Goal: Book appointment/travel/reservation

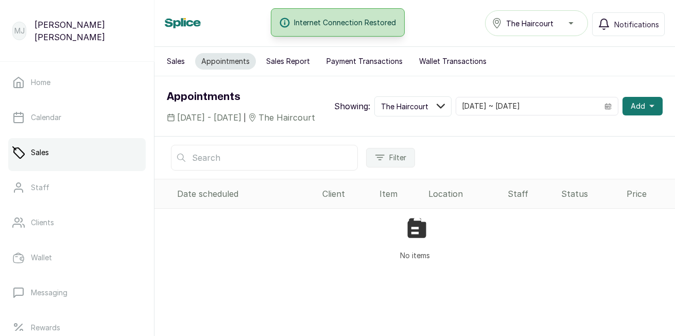
click at [649, 109] on icon "button" at bounding box center [651, 106] width 5 height 5
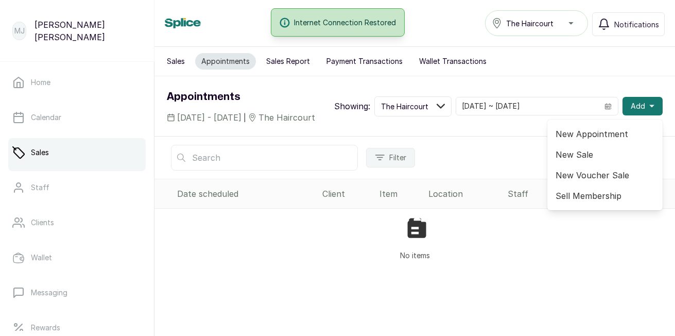
click at [599, 140] on span "New Appointment" at bounding box center [605, 134] width 99 height 12
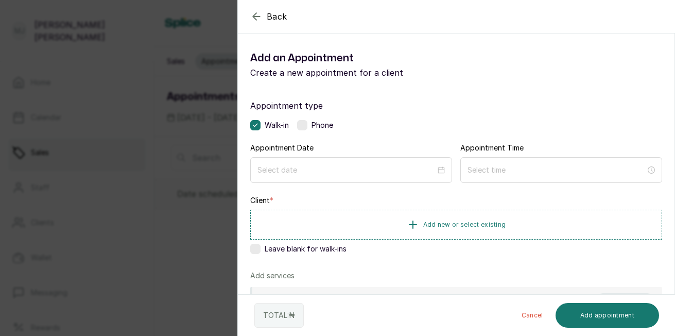
click at [353, 162] on div at bounding box center [351, 170] width 202 height 26
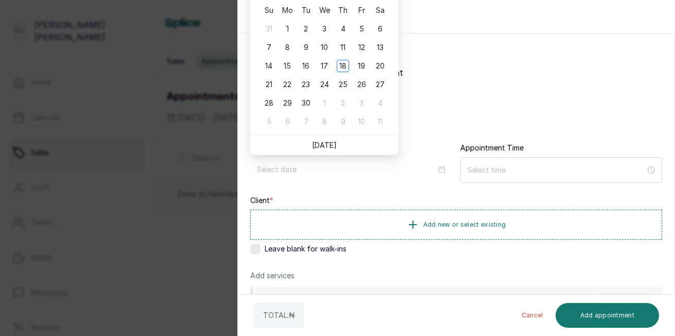
click at [322, 150] on li "[DATE]" at bounding box center [324, 145] width 25 height 20
type input "[DATE]"
click at [326, 143] on link "[DATE]" at bounding box center [324, 145] width 25 height 9
type input "[DATE]"
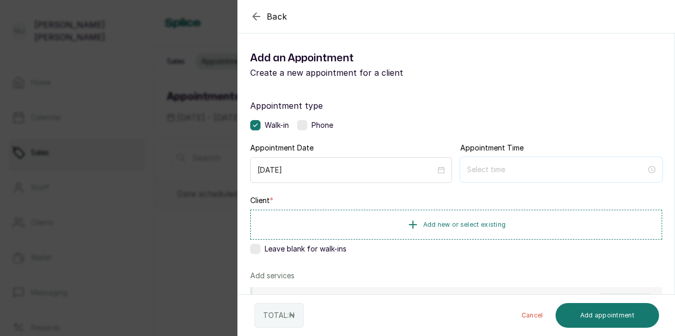
click at [478, 172] on input at bounding box center [556, 169] width 179 height 11
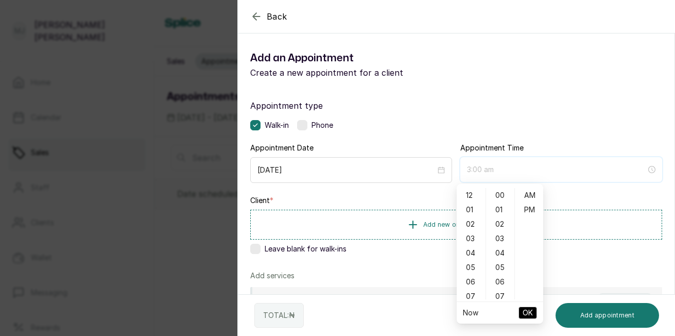
type input "5:00 am"
click at [470, 267] on div "09" at bounding box center [471, 263] width 25 height 14
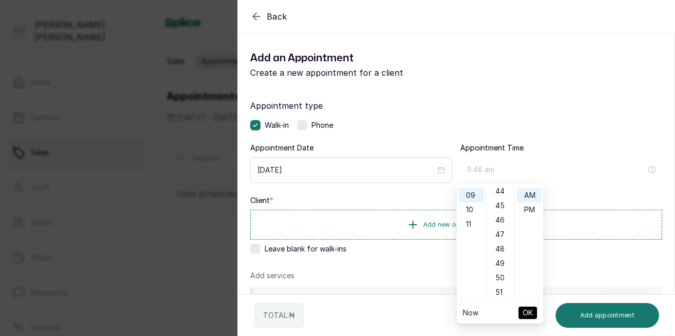
click at [501, 254] on div "48" at bounding box center [500, 249] width 25 height 14
type input "9:48 am"
click at [527, 315] on span "OK" at bounding box center [528, 313] width 10 height 20
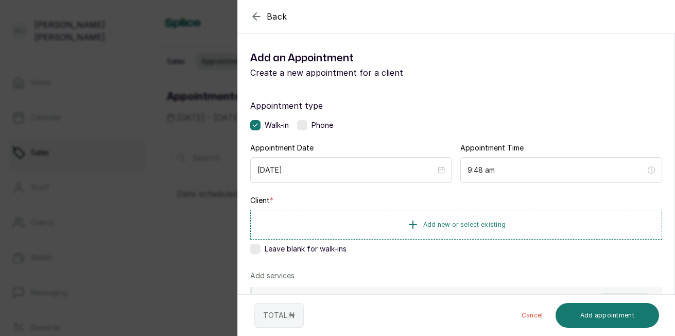
click at [446, 226] on span "Add new or select existing" at bounding box center [464, 224] width 83 height 8
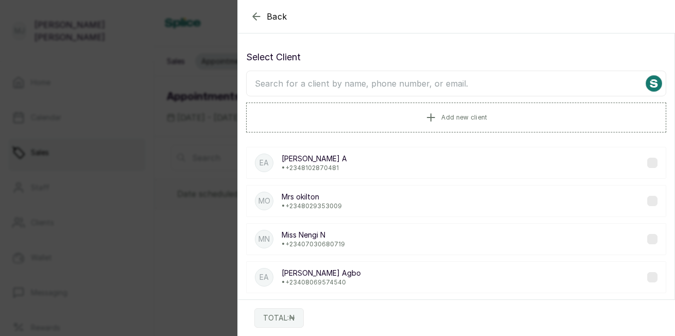
click at [459, 116] on span "Add new client" at bounding box center [464, 117] width 46 height 8
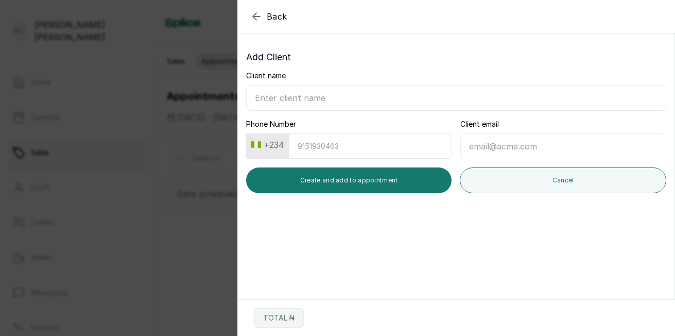
click at [397, 100] on input "Client name" at bounding box center [456, 98] width 420 height 26
type input "[PERSON_NAME]"
click at [389, 150] on input "Phone Number" at bounding box center [370, 145] width 163 height 25
type input "8065487659"
click at [354, 186] on button "Create and add to appointment" at bounding box center [348, 180] width 205 height 26
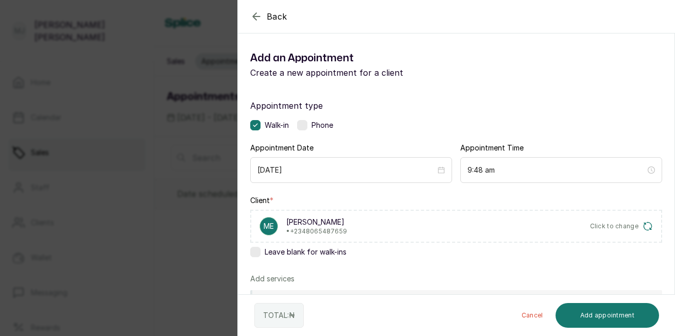
scroll to position [213, 0]
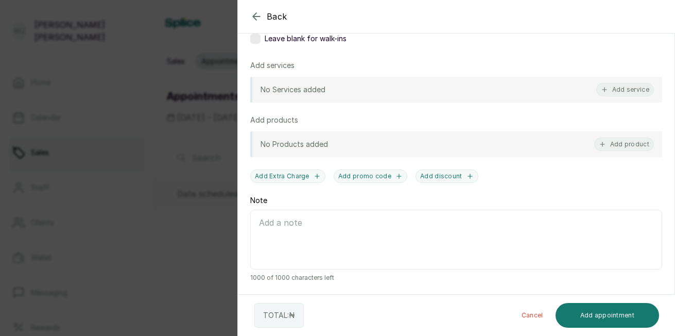
click at [614, 88] on button "Add service" at bounding box center [625, 89] width 58 height 13
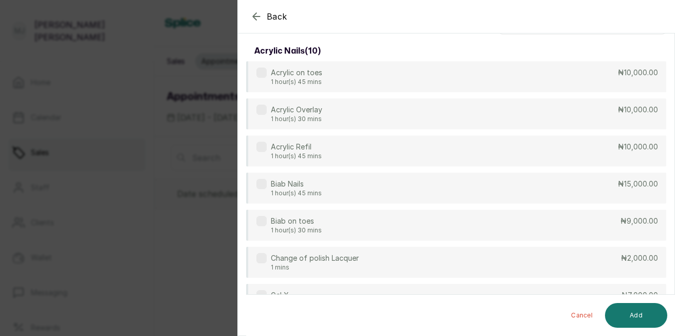
scroll to position [0, 0]
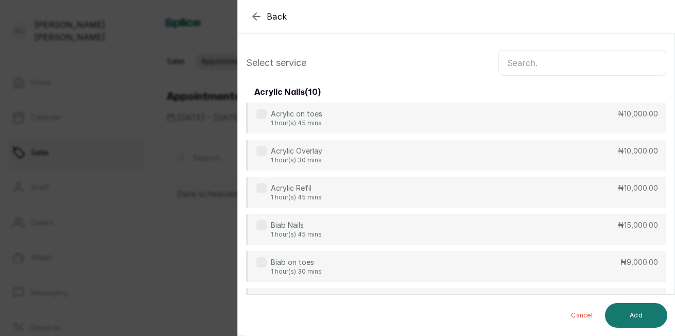
click at [539, 64] on input "text" at bounding box center [583, 63] width 168 height 26
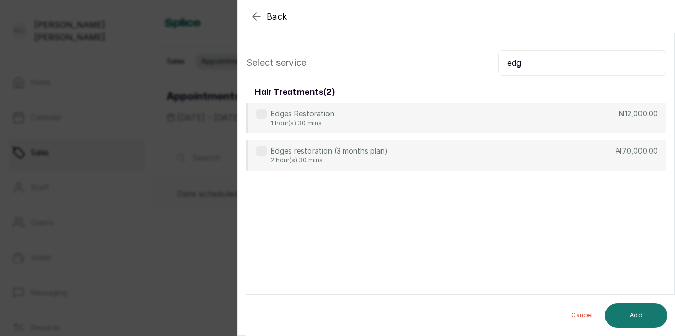
type input "edg"
click at [423, 127] on div "Edges Restoration 1 hour(s) 30 mins ₦12,000.00" at bounding box center [456, 117] width 420 height 31
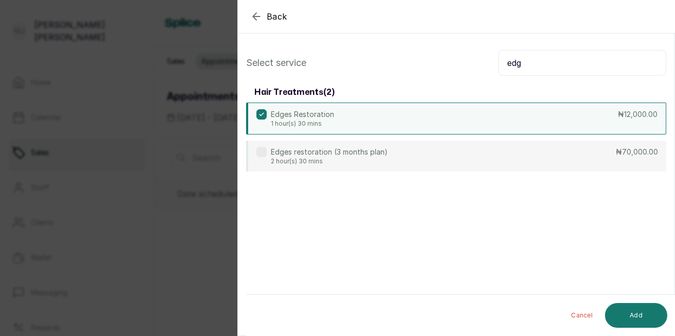
click at [629, 314] on button "Add" at bounding box center [636, 315] width 62 height 25
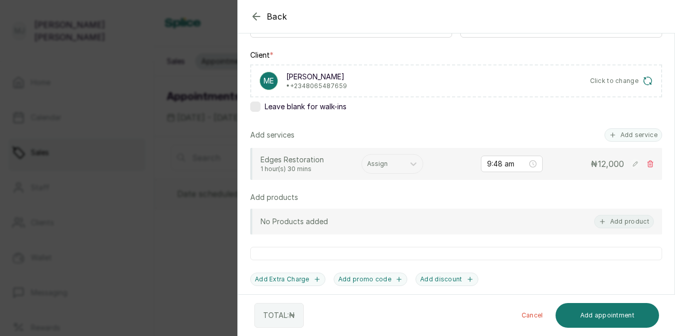
scroll to position [146, 0]
click at [390, 166] on div at bounding box center [383, 163] width 32 height 9
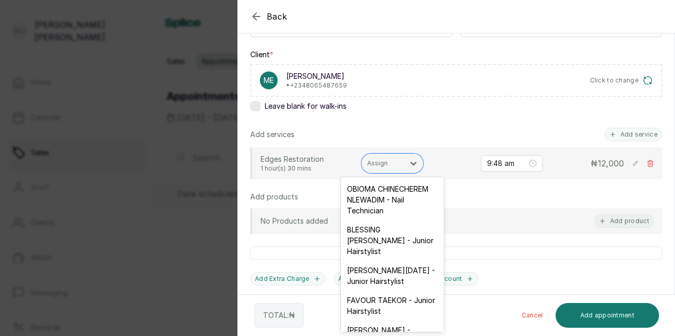
click at [403, 320] on div "FAVOUR TAEKOR - Junior Hairstylist" at bounding box center [392, 305] width 103 height 30
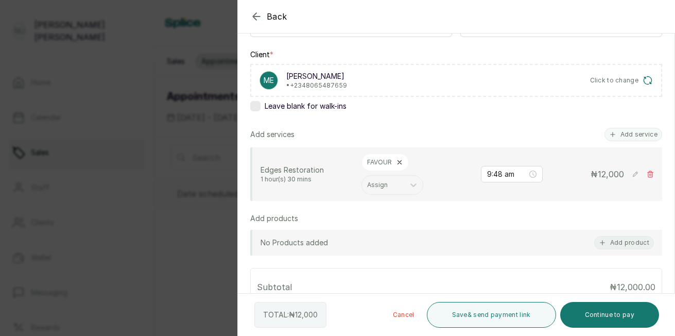
click at [633, 132] on button "Add service" at bounding box center [634, 134] width 58 height 13
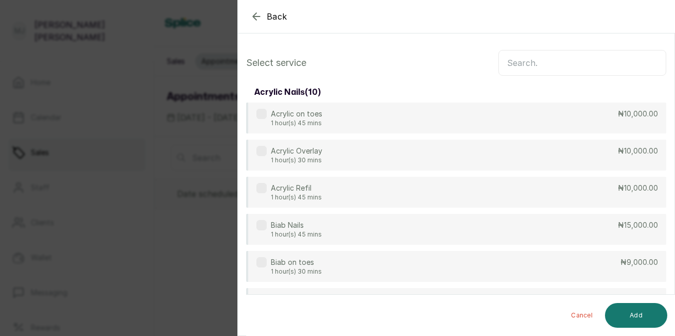
click at [543, 65] on input "text" at bounding box center [583, 63] width 168 height 26
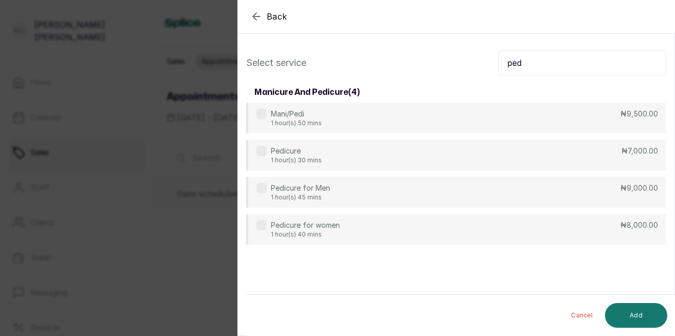
type input "ped"
click at [432, 230] on div "Pedicure for women 1 hour(s) 40 mins ₦8,000.00" at bounding box center [456, 229] width 420 height 31
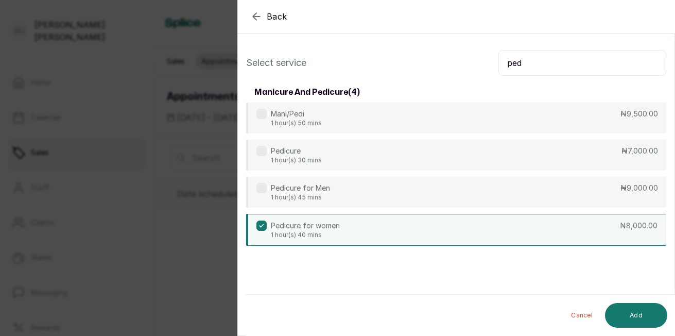
click at [649, 316] on button "Add" at bounding box center [636, 315] width 62 height 25
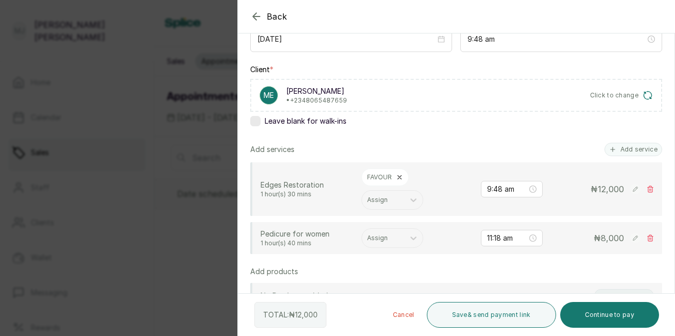
scroll to position [131, 0]
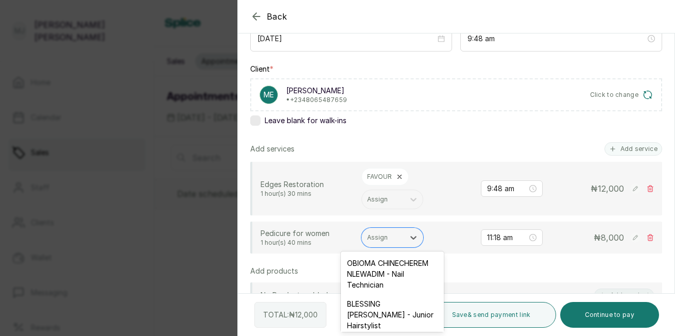
click at [375, 239] on div at bounding box center [383, 237] width 32 height 9
click at [356, 273] on div "OBIOMA CHINECHEREM NLEWADIM - Nail Technician" at bounding box center [392, 273] width 103 height 41
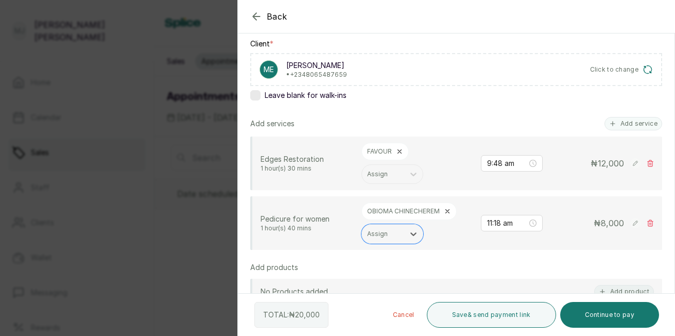
scroll to position [157, 0]
click at [630, 164] on rect at bounding box center [635, 163] width 10 height 10
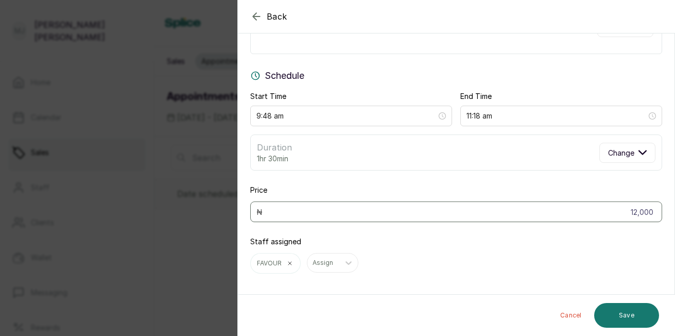
scroll to position [68, 0]
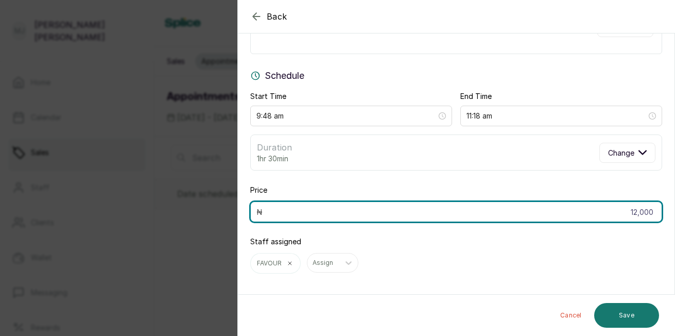
click at [646, 211] on input "12,000" at bounding box center [456, 211] width 412 height 21
type input "1"
type input "15,000"
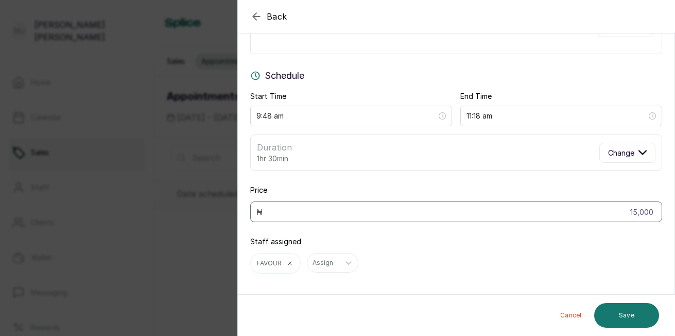
click at [624, 314] on button "Save" at bounding box center [626, 315] width 65 height 25
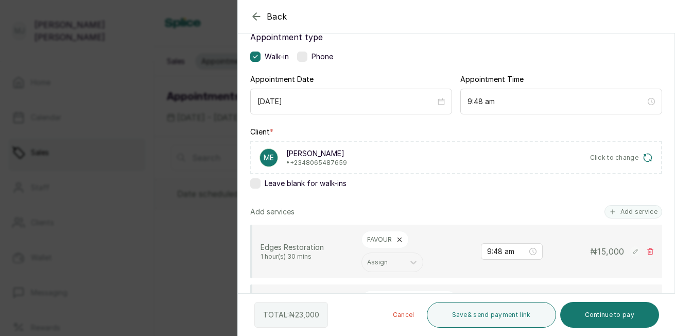
click at [666, 291] on div "Appointment type Walk-in Phone Appointment Date [DATE] Appointment Time 9:48 am…" at bounding box center [456, 316] width 437 height 594
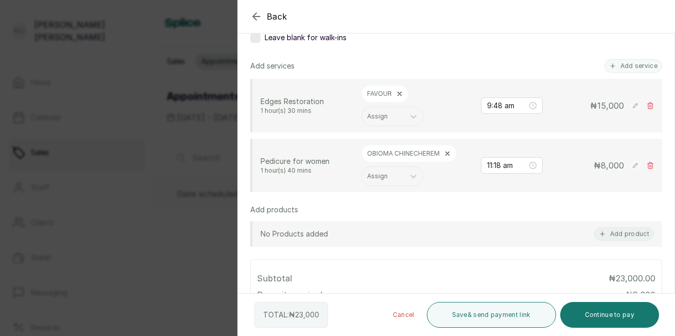
scroll to position [214, 0]
click at [616, 319] on button "Continue to pay" at bounding box center [609, 315] width 99 height 26
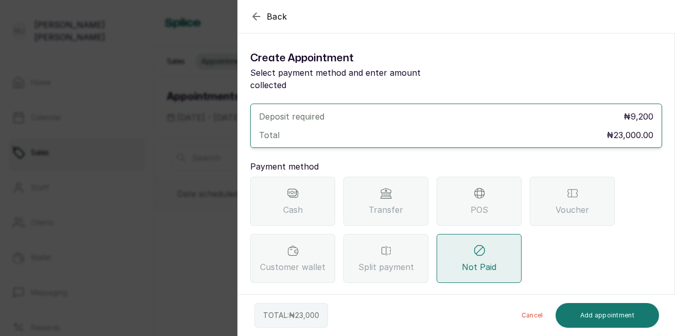
scroll to position [0, 0]
click at [473, 203] on span "POS" at bounding box center [480, 209] width 18 height 12
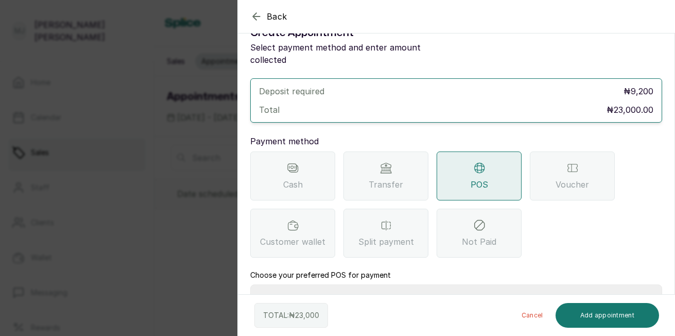
scroll to position [33, 0]
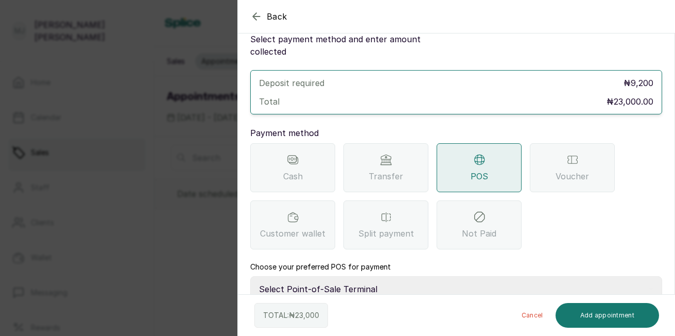
click at [408, 277] on select "Select Point-of-Sale Terminal The Hair Court Guaranty Trust Bank" at bounding box center [456, 289] width 412 height 26
select select "f9371ff8-f9a2-447e-832c-3d3c1d3d3b1b"
click at [250, 276] on select "Select Point-of-Sale Terminal The Hair Court Guaranty Trust Bank" at bounding box center [456, 289] width 412 height 26
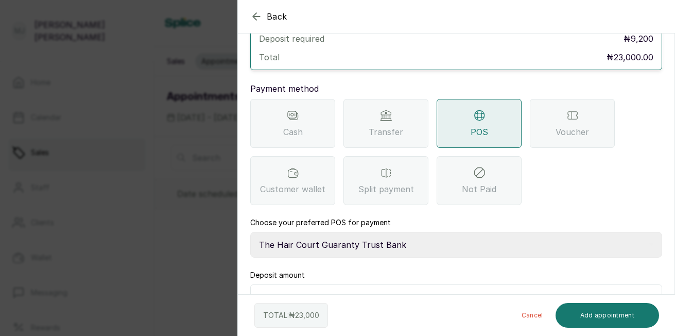
scroll to position [92, 0]
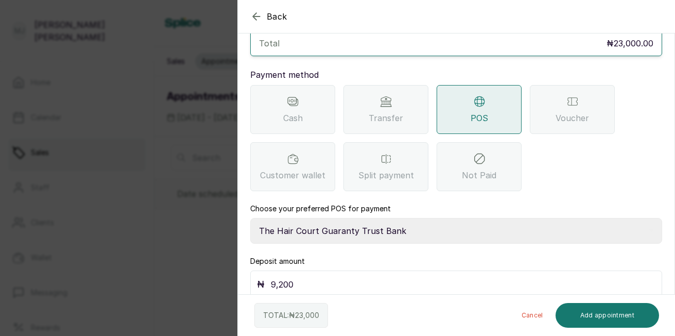
click at [313, 277] on input "9,200" at bounding box center [463, 284] width 385 height 14
type input "9"
type input "23,000"
click at [601, 316] on button "Add appointment" at bounding box center [608, 315] width 104 height 25
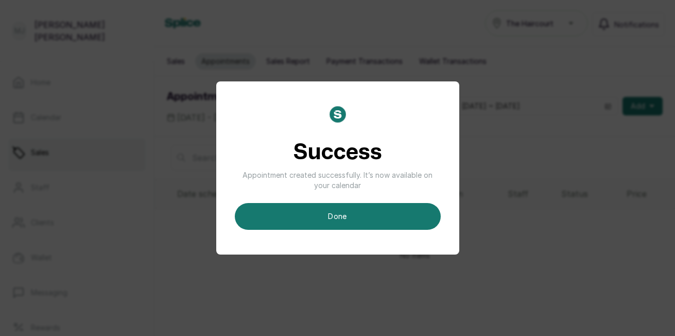
click at [383, 221] on button "done" at bounding box center [338, 216] width 206 height 27
